Goal: Task Accomplishment & Management: Use online tool/utility

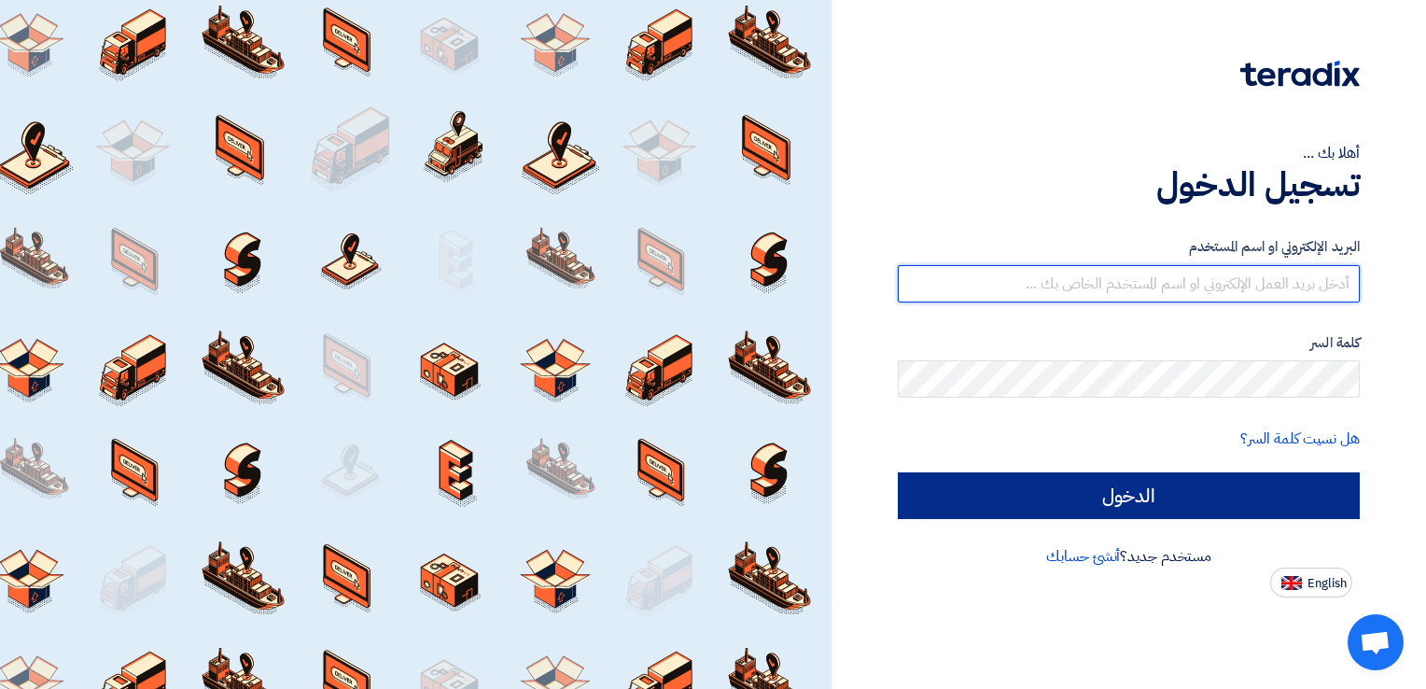
type input "[EMAIL_ADDRESS][DOMAIN_NAME]"
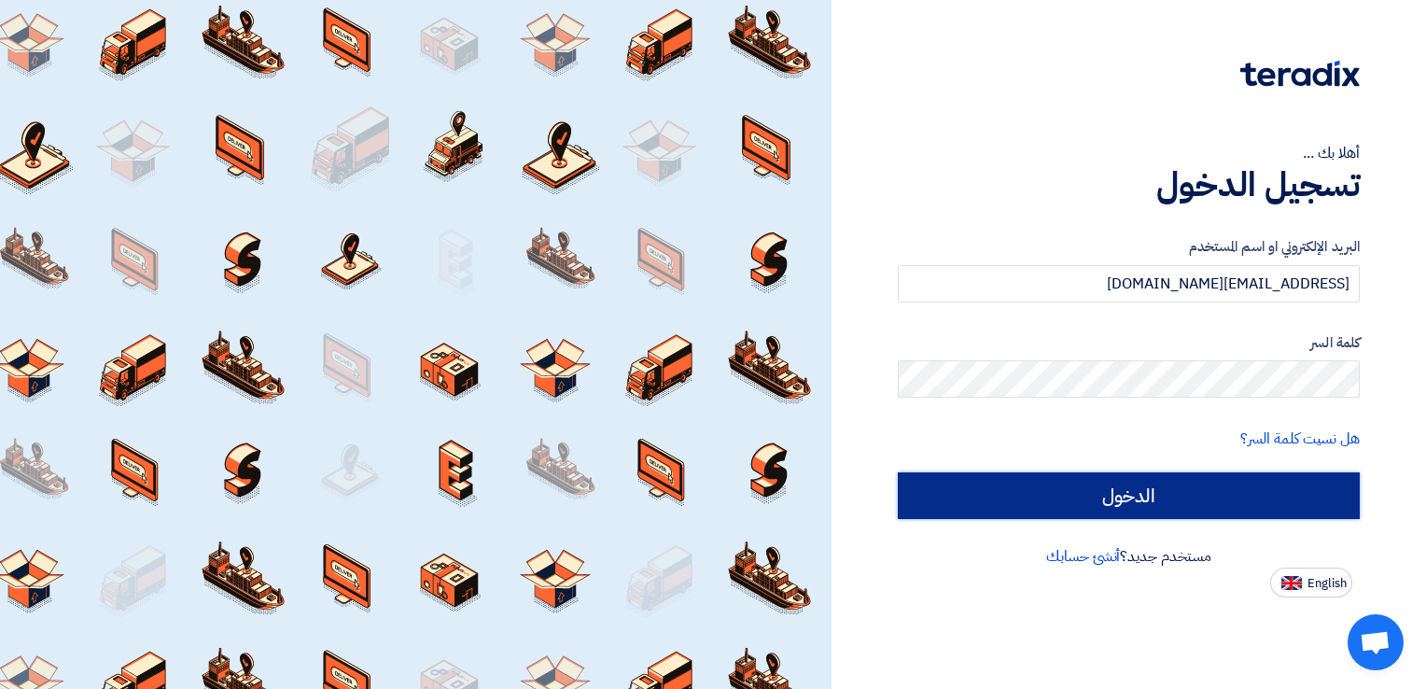
click at [1199, 485] on input "الدخول" at bounding box center [1129, 495] width 462 height 47
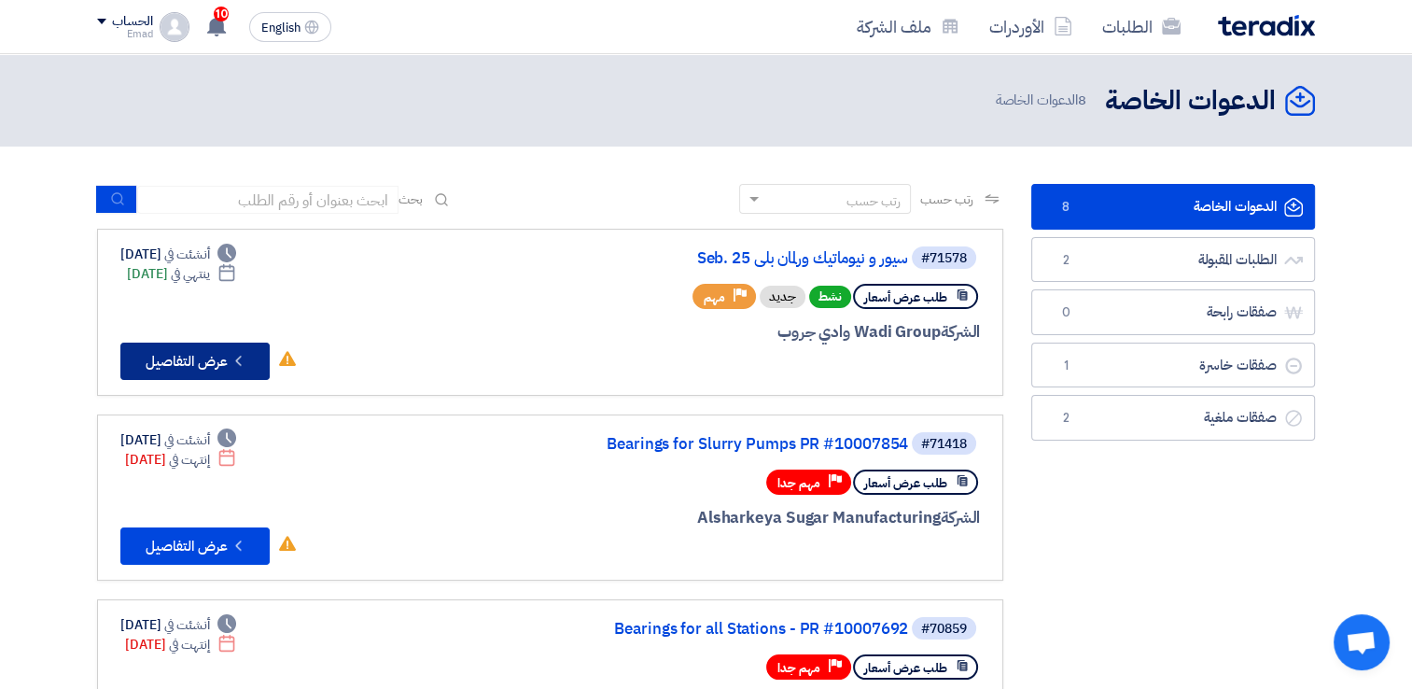
click at [213, 357] on button "Check details عرض التفاصيل" at bounding box center [194, 361] width 149 height 37
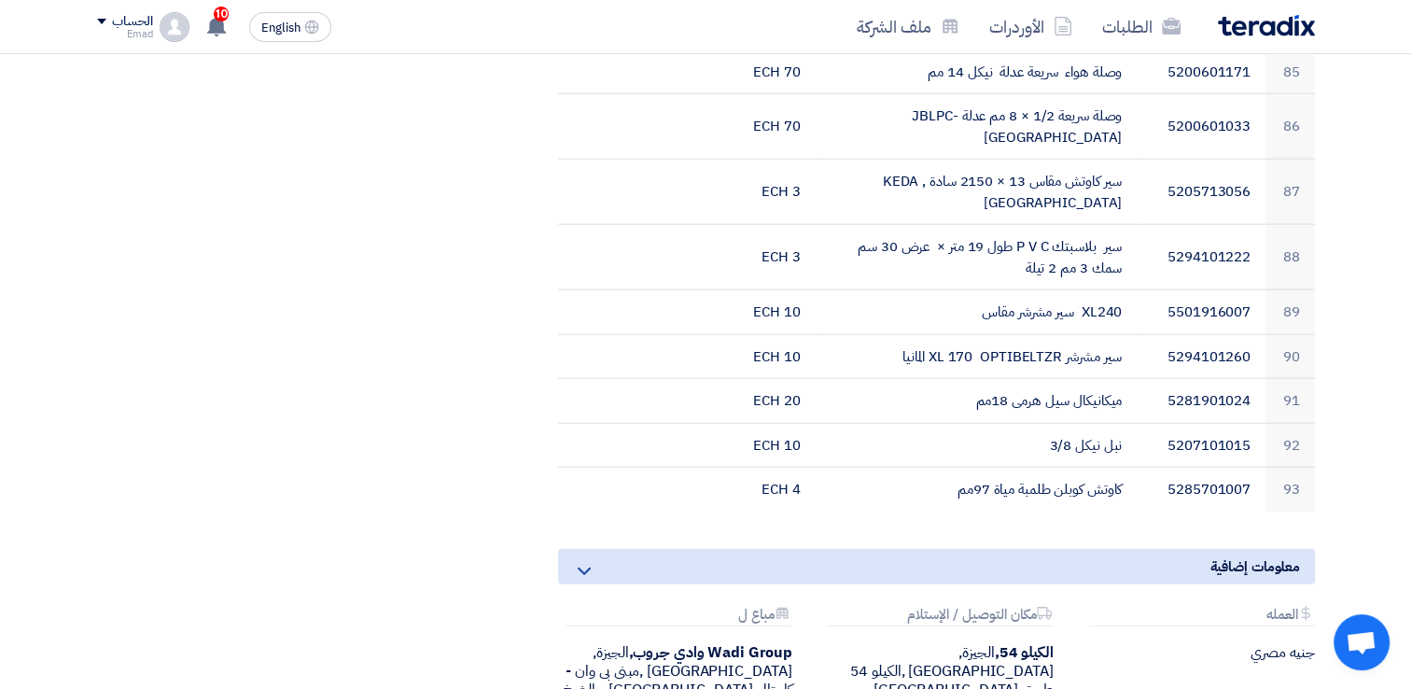
scroll to position [4944, 0]
